Goal: Book appointment/travel/reservation

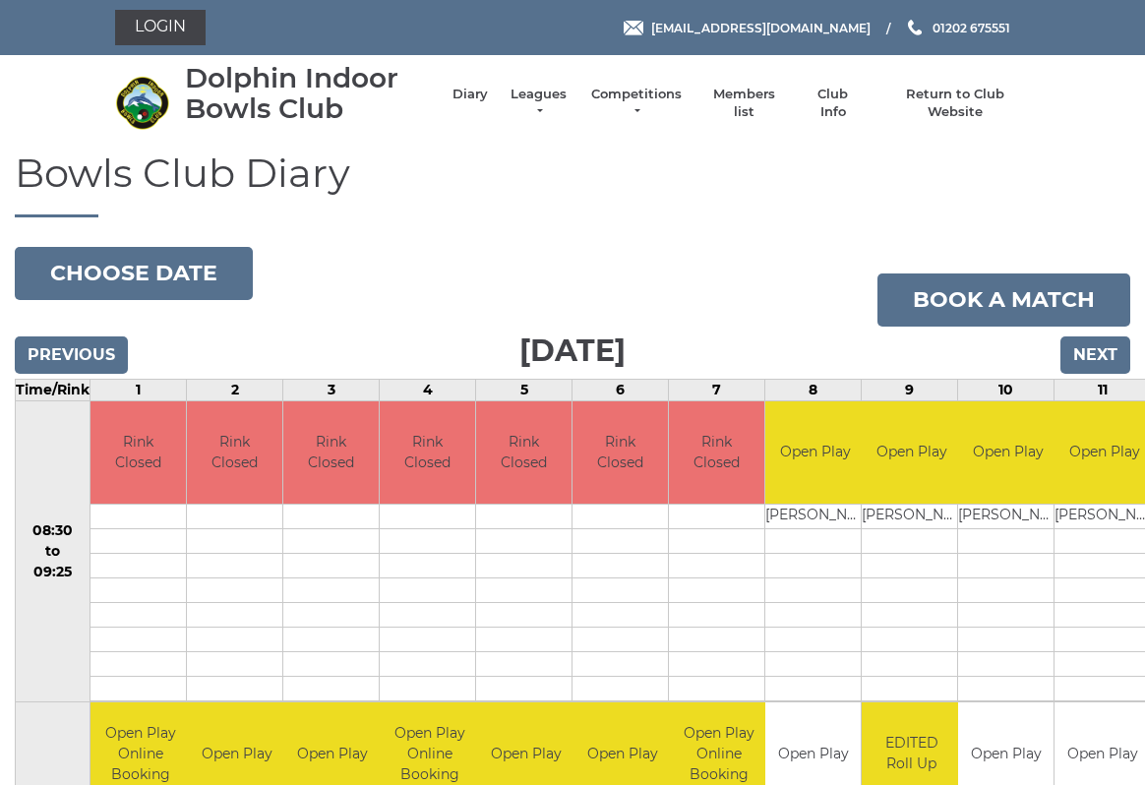
click at [1100, 371] on input "Next" at bounding box center [1095, 354] width 70 height 37
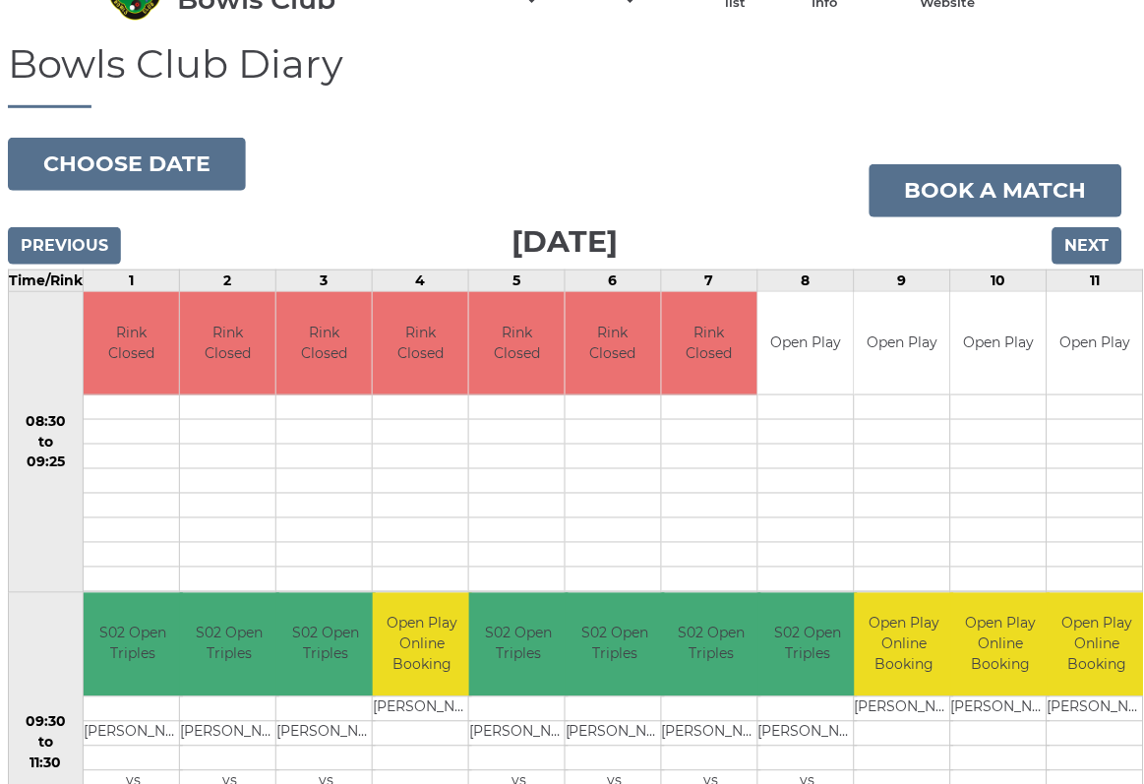
scroll to position [0, 7]
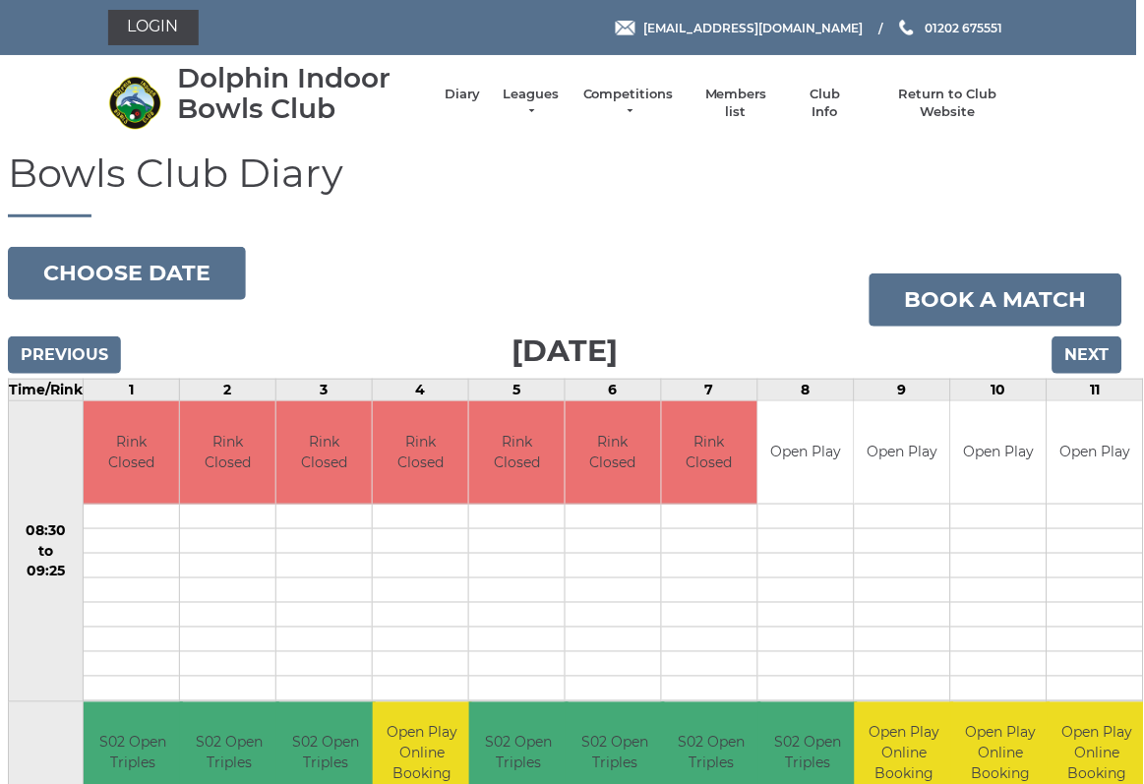
click at [109, 259] on button "Choose date" at bounding box center [127, 273] width 238 height 53
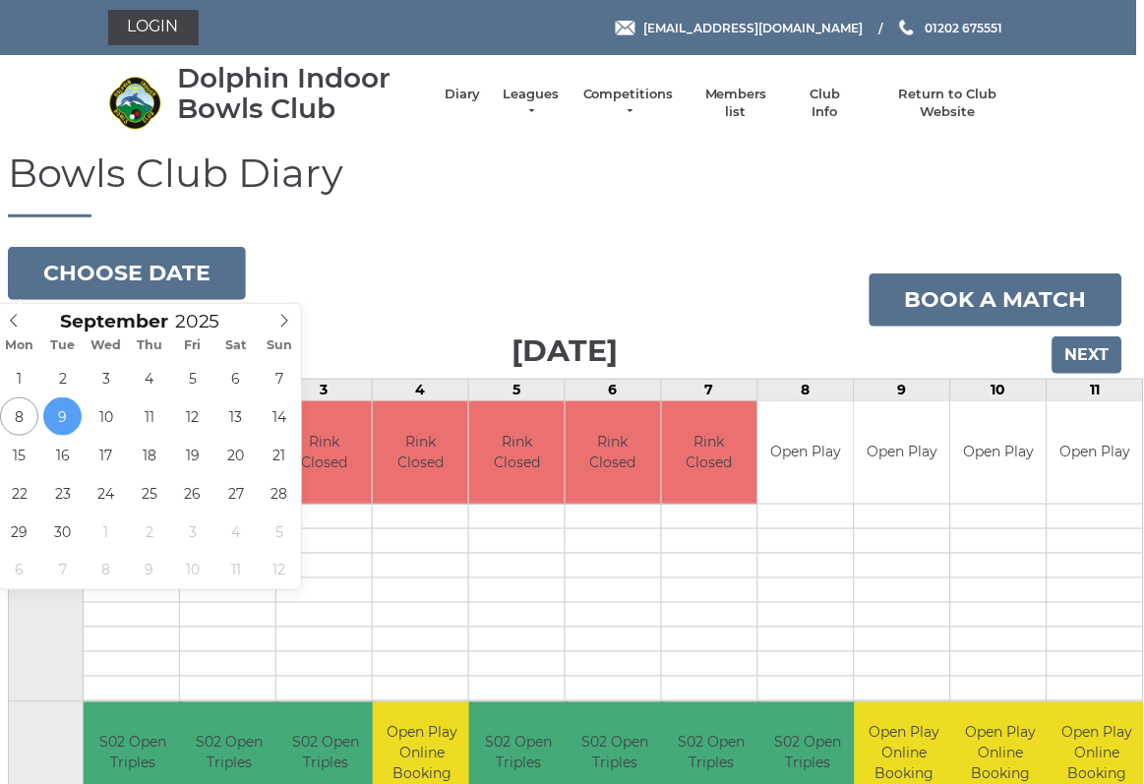
scroll to position [0, 8]
type input "[DATE]"
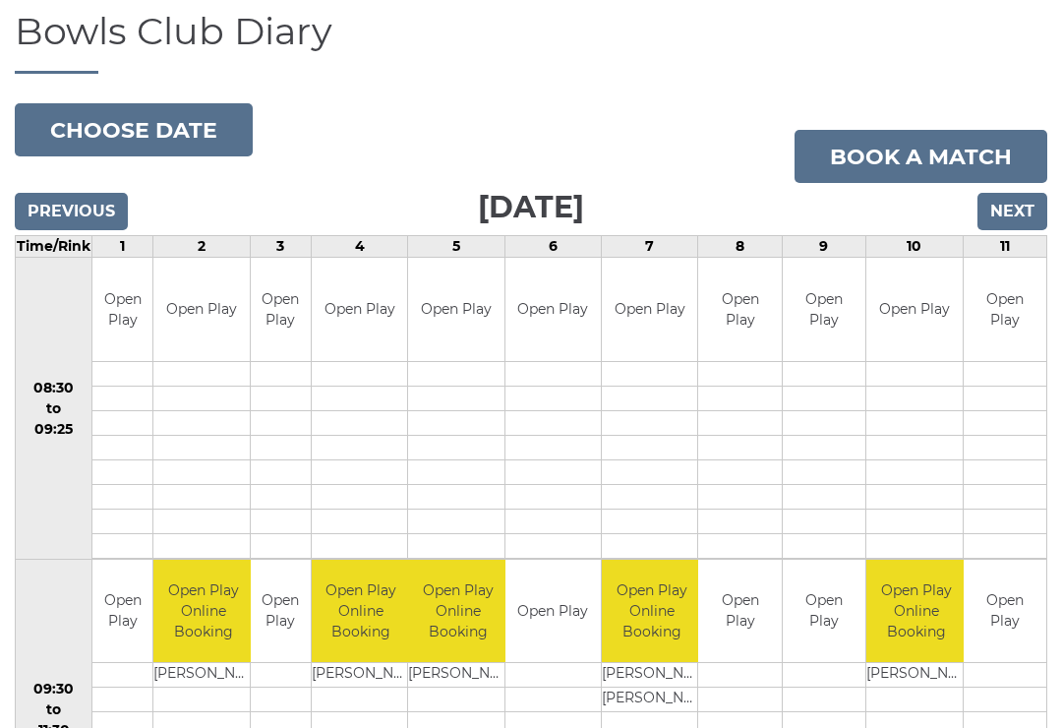
scroll to position [140, 0]
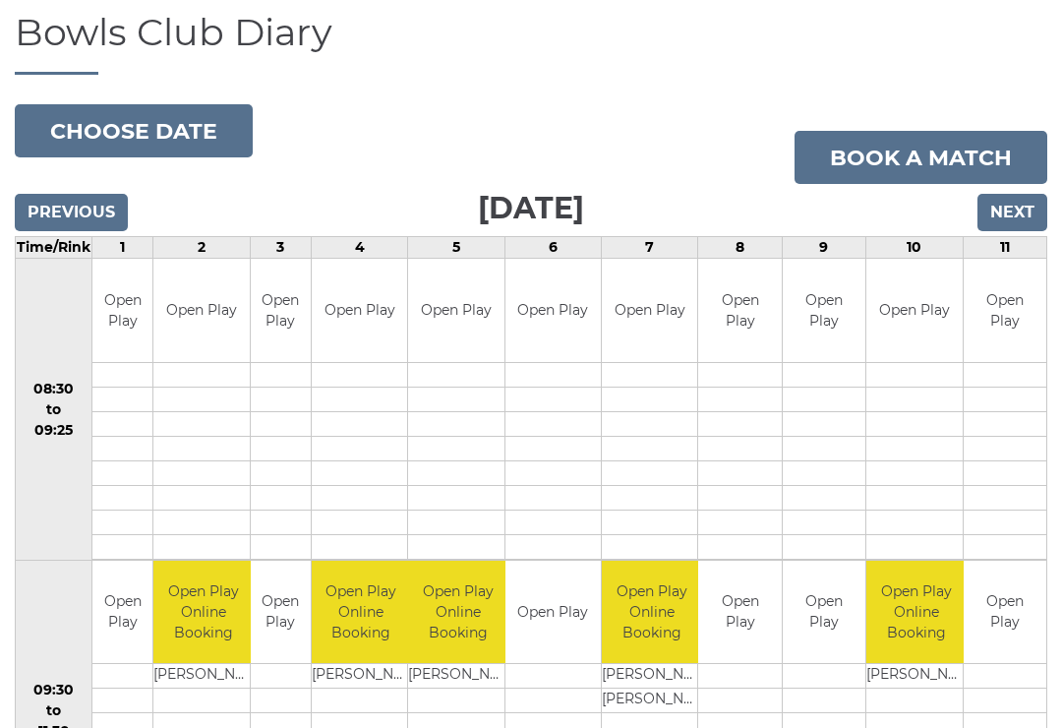
click at [1015, 215] on input "Next" at bounding box center [1013, 212] width 70 height 37
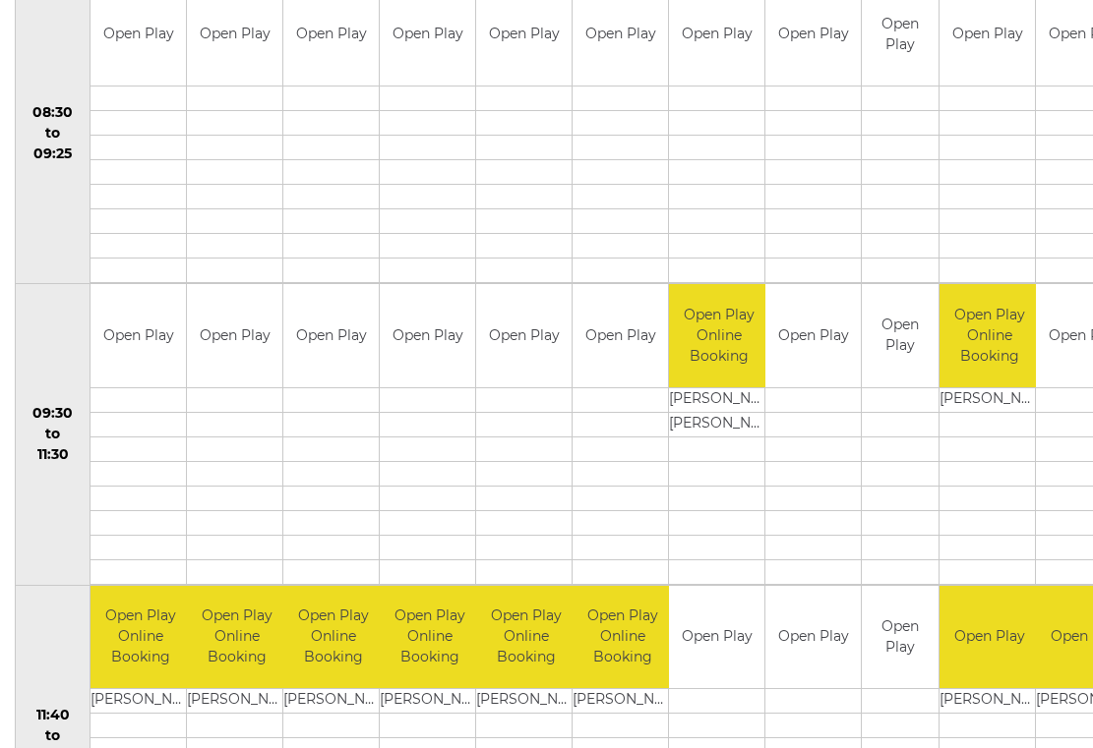
scroll to position [417, 0]
